Goal: Transaction & Acquisition: Book appointment/travel/reservation

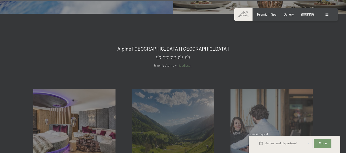
scroll to position [1819, 0]
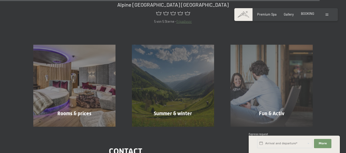
click at [308, 14] on span "BOOKING" at bounding box center [307, 14] width 13 height 4
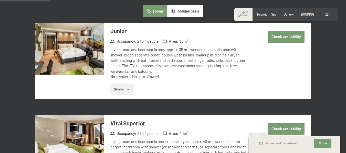
scroll to position [307, 0]
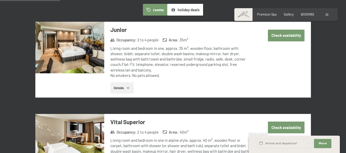
click at [292, 37] on button "Check availability" at bounding box center [286, 36] width 37 height 12
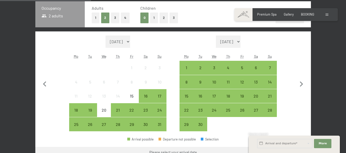
scroll to position [134, 0]
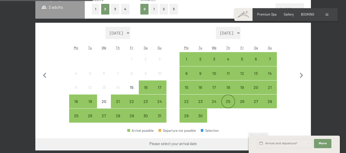
click at [228, 103] on div "25" at bounding box center [228, 106] width 13 height 13
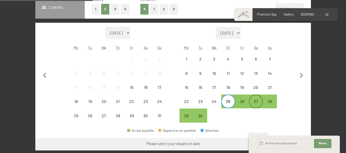
click at [258, 103] on div "27" at bounding box center [255, 106] width 13 height 13
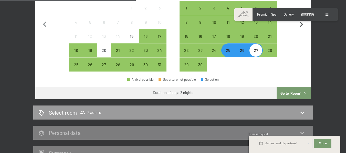
scroll to position [236, 0]
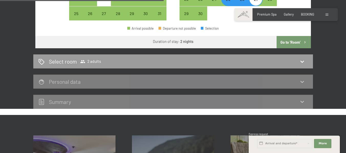
click at [293, 42] on button "Go to ‘Room’" at bounding box center [294, 42] width 34 height 12
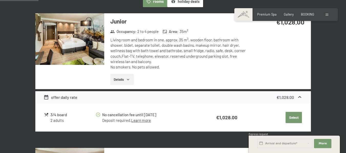
scroll to position [154, 0]
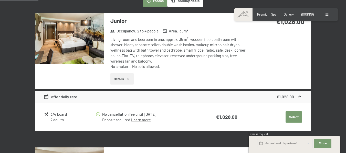
click at [125, 79] on button "Details" at bounding box center [121, 79] width 23 height 11
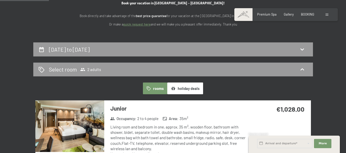
scroll to position [0, 0]
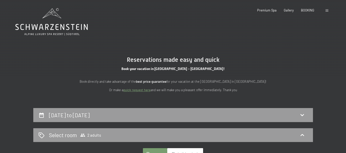
click at [36, 21] on icon at bounding box center [51, 21] width 72 height 27
